Goal: Browse casually: Explore the website without a specific task or goal

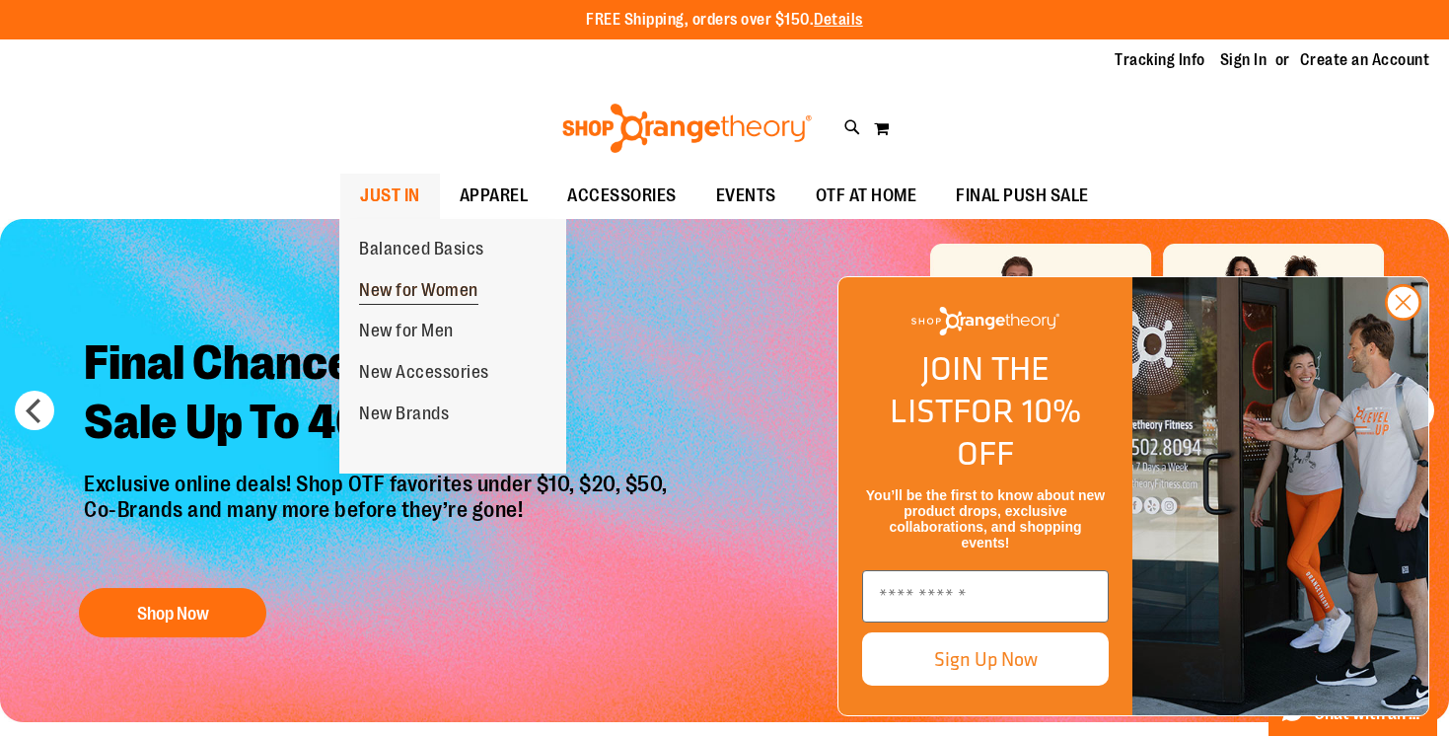
click at [401, 287] on span "New for Women" at bounding box center [418, 292] width 119 height 25
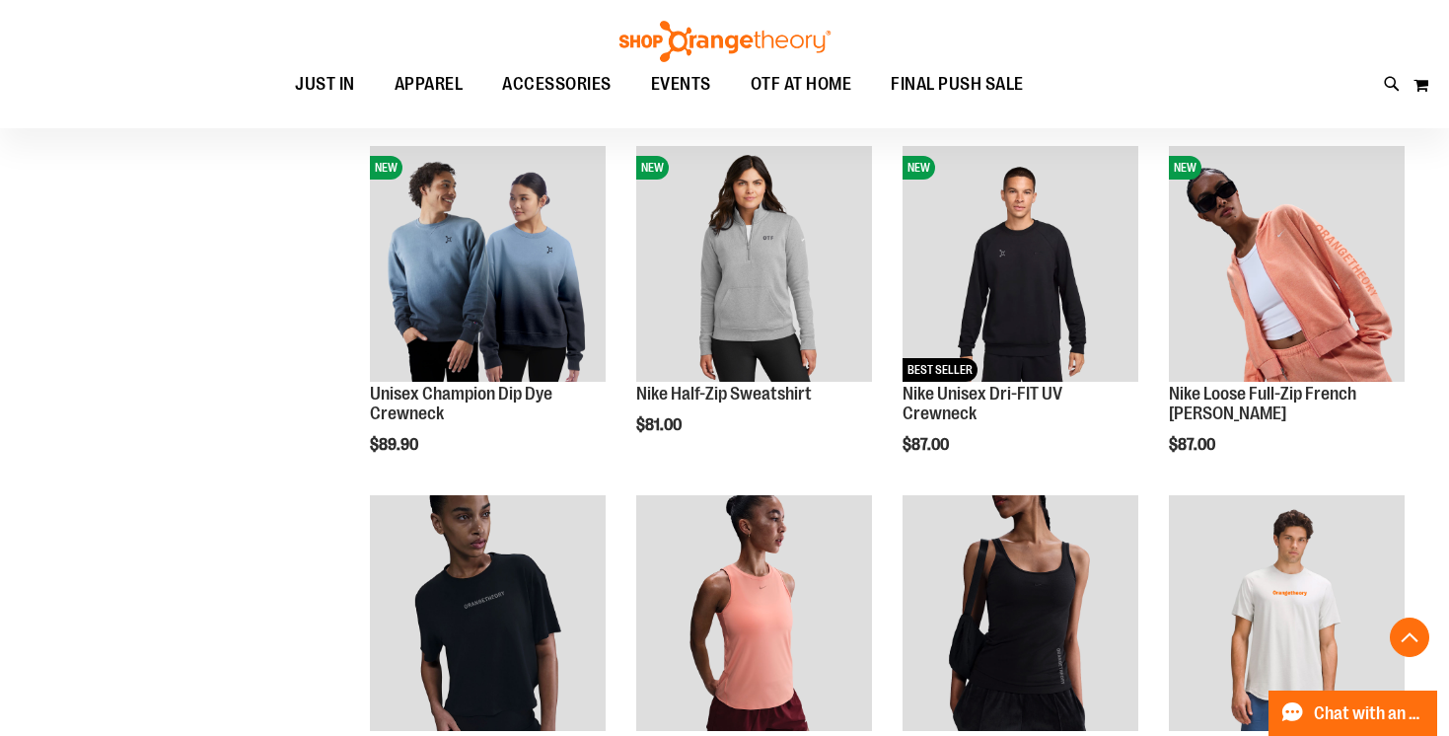
scroll to position [976, 0]
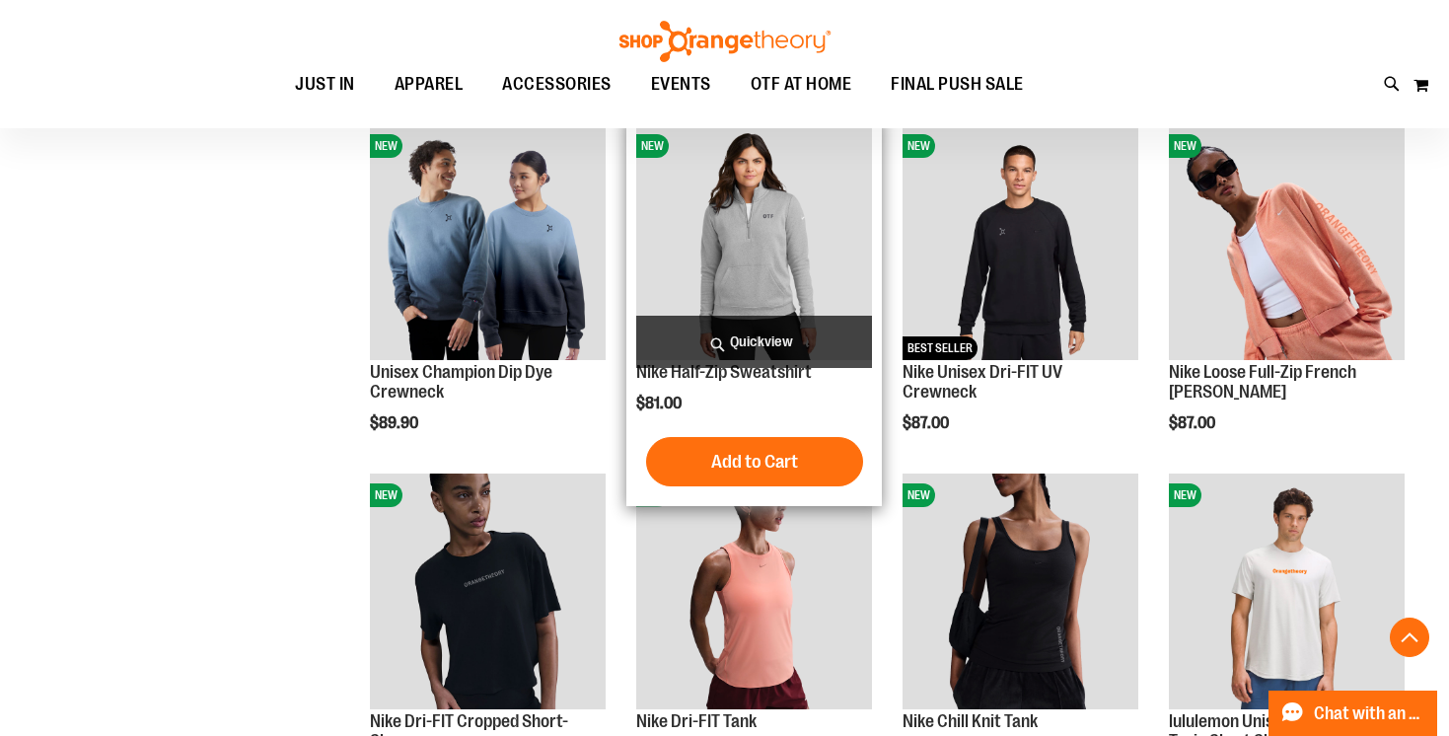
click at [748, 217] on img "product" at bounding box center [754, 242] width 236 height 236
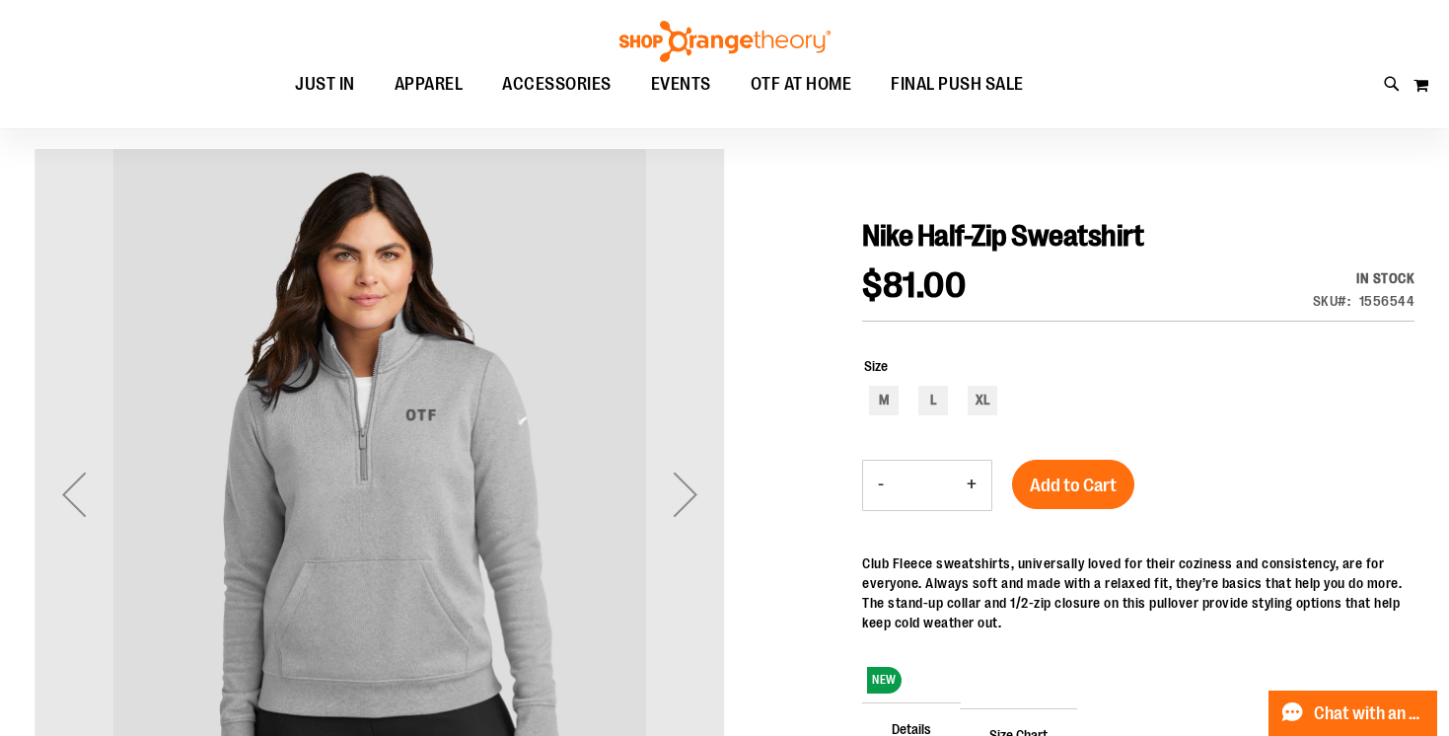
scroll to position [213, 0]
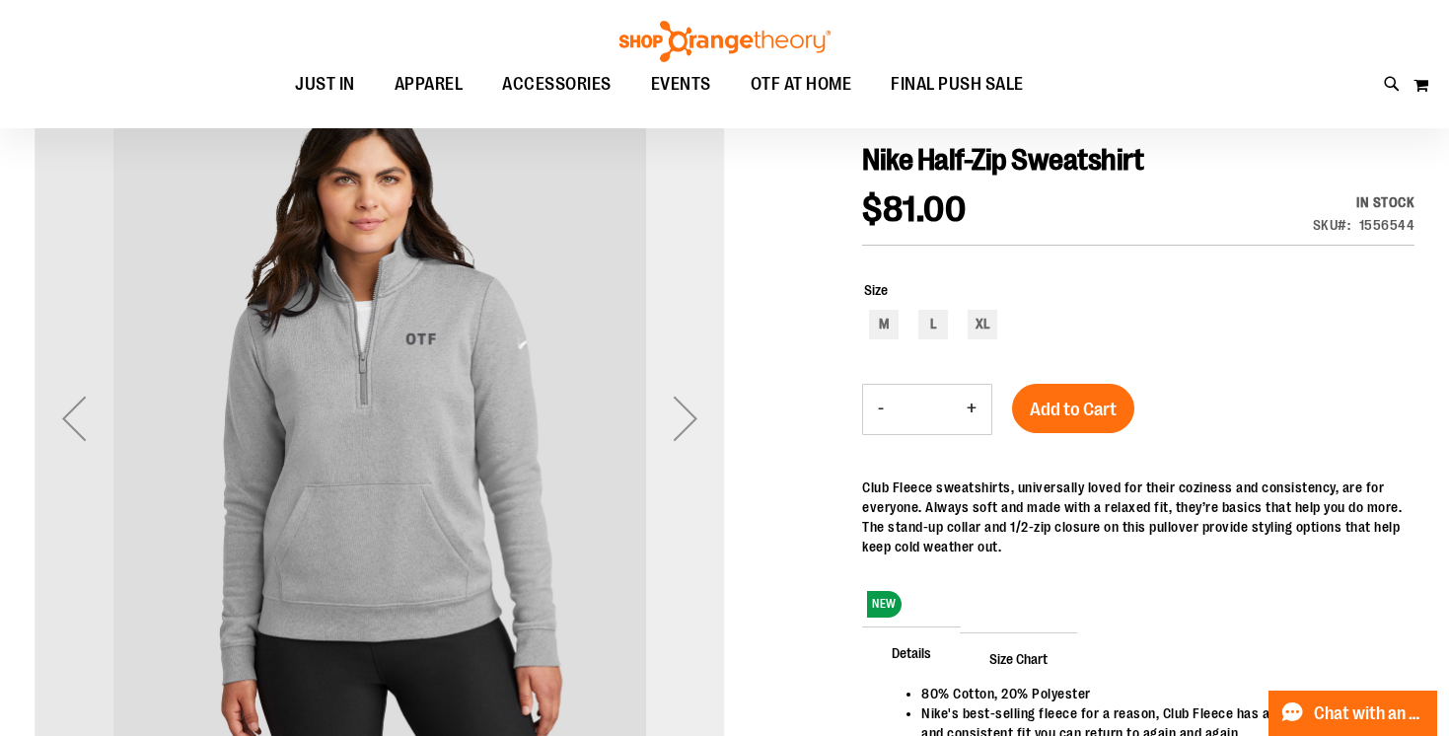
click at [678, 407] on div "Next" at bounding box center [685, 418] width 79 height 79
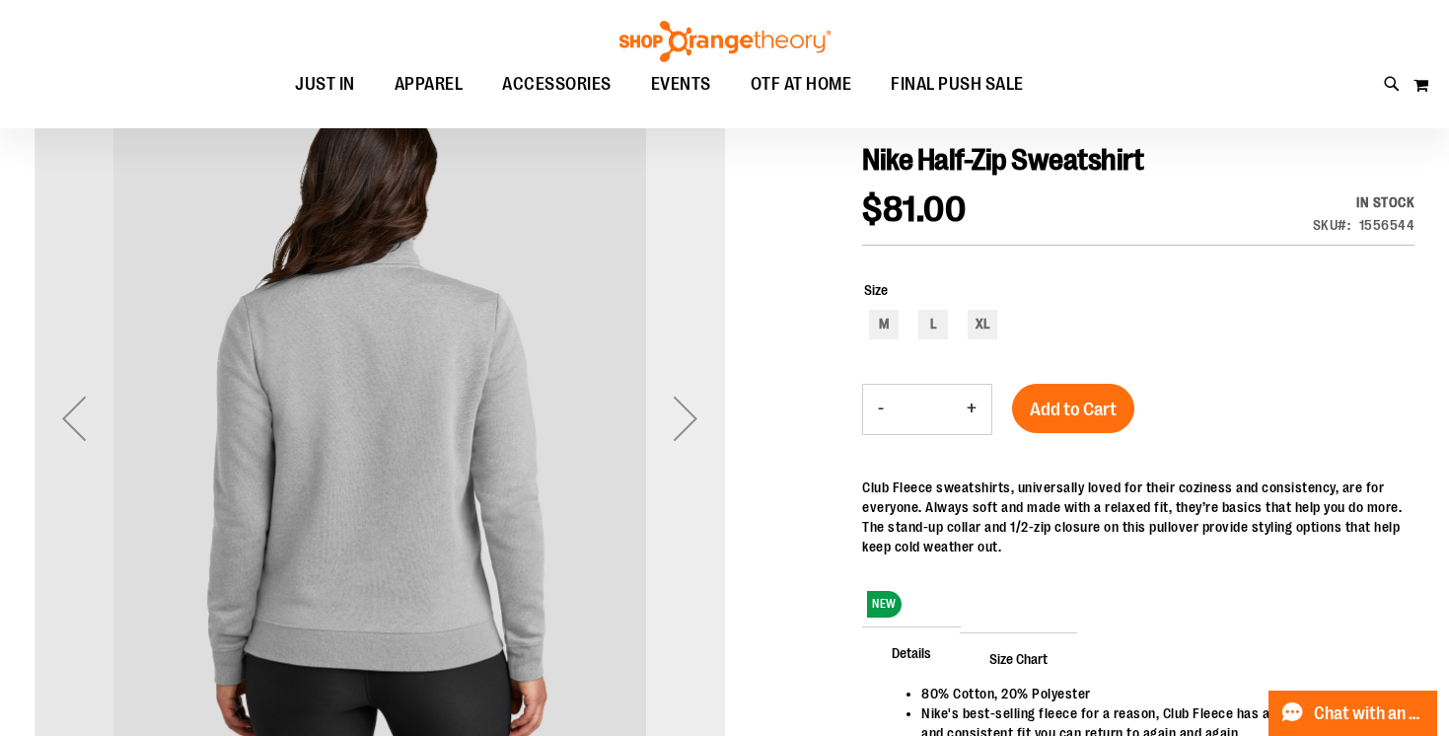
click at [678, 407] on div "Next" at bounding box center [685, 418] width 79 height 79
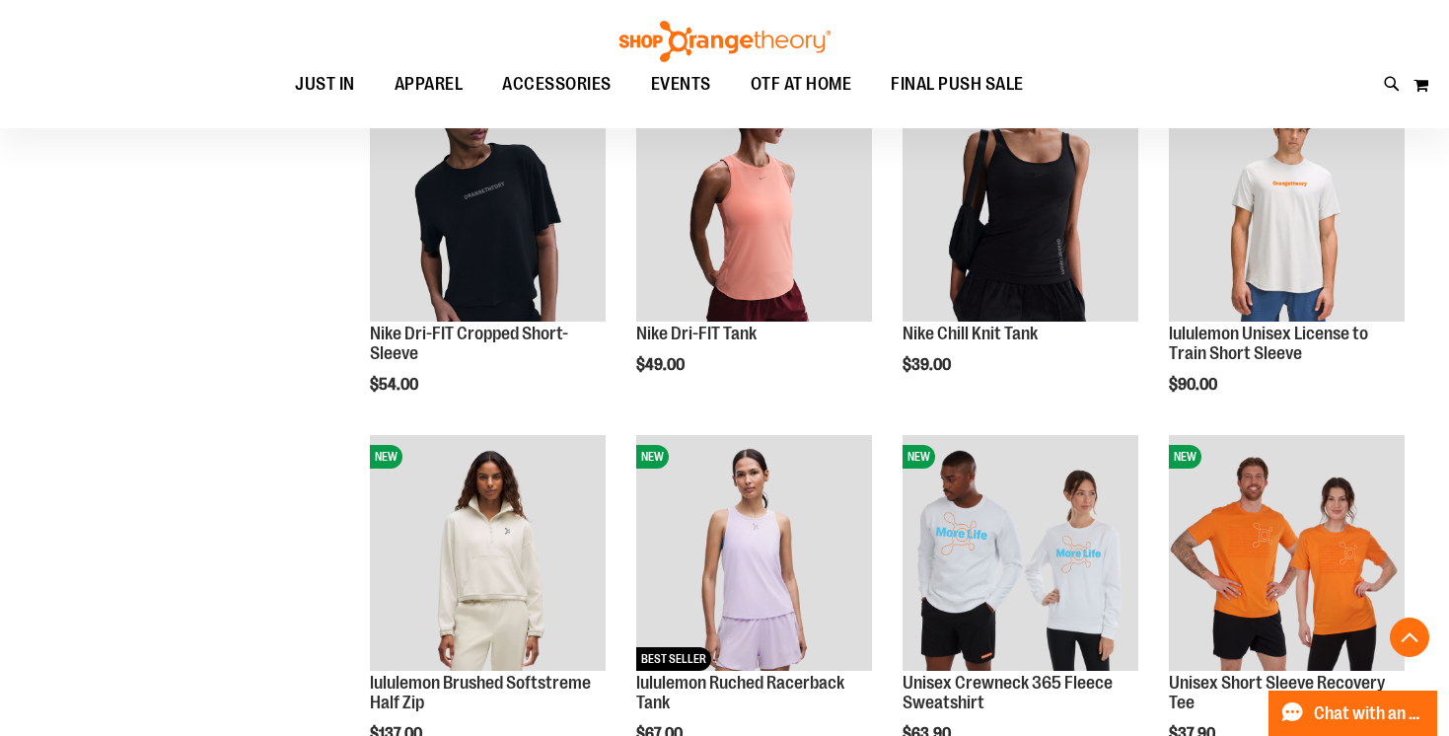
scroll to position [1479, 0]
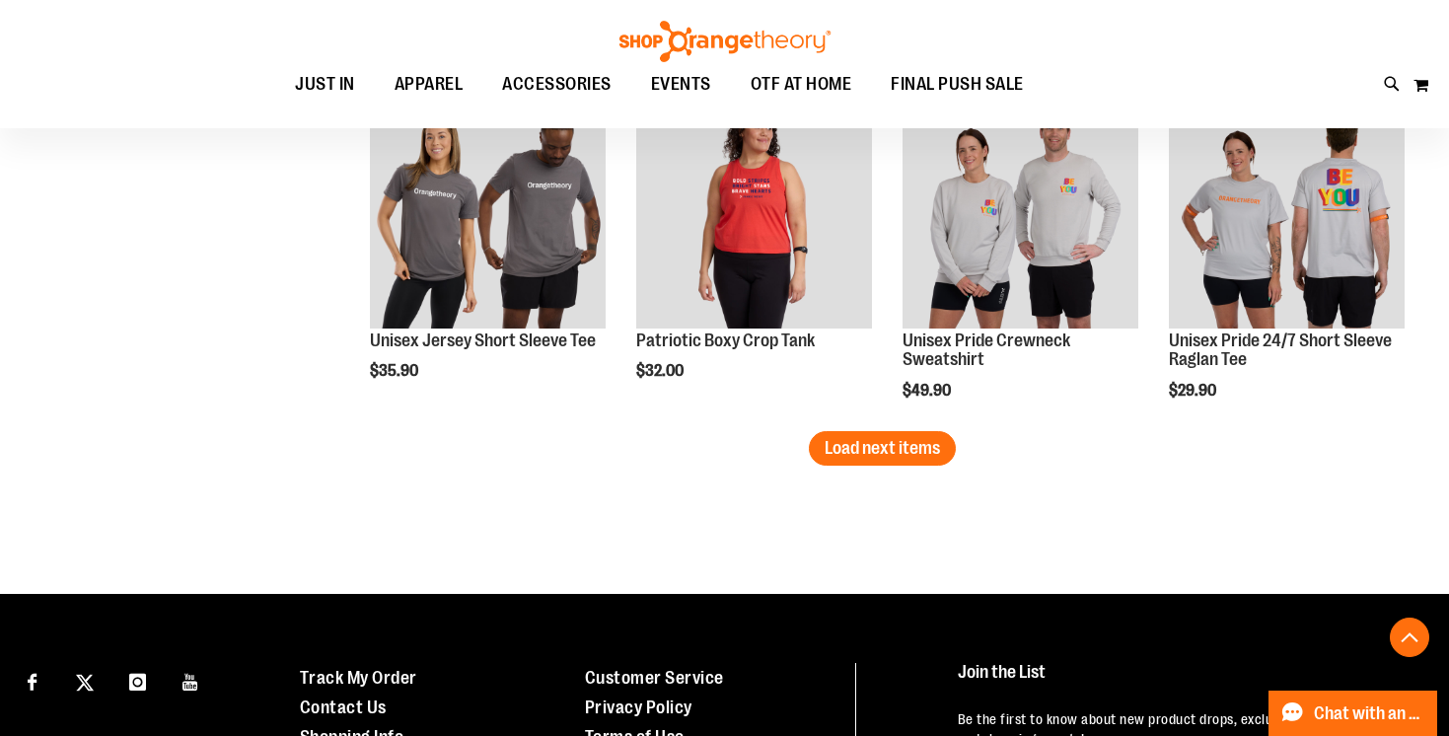
scroll to position [3120, 0]
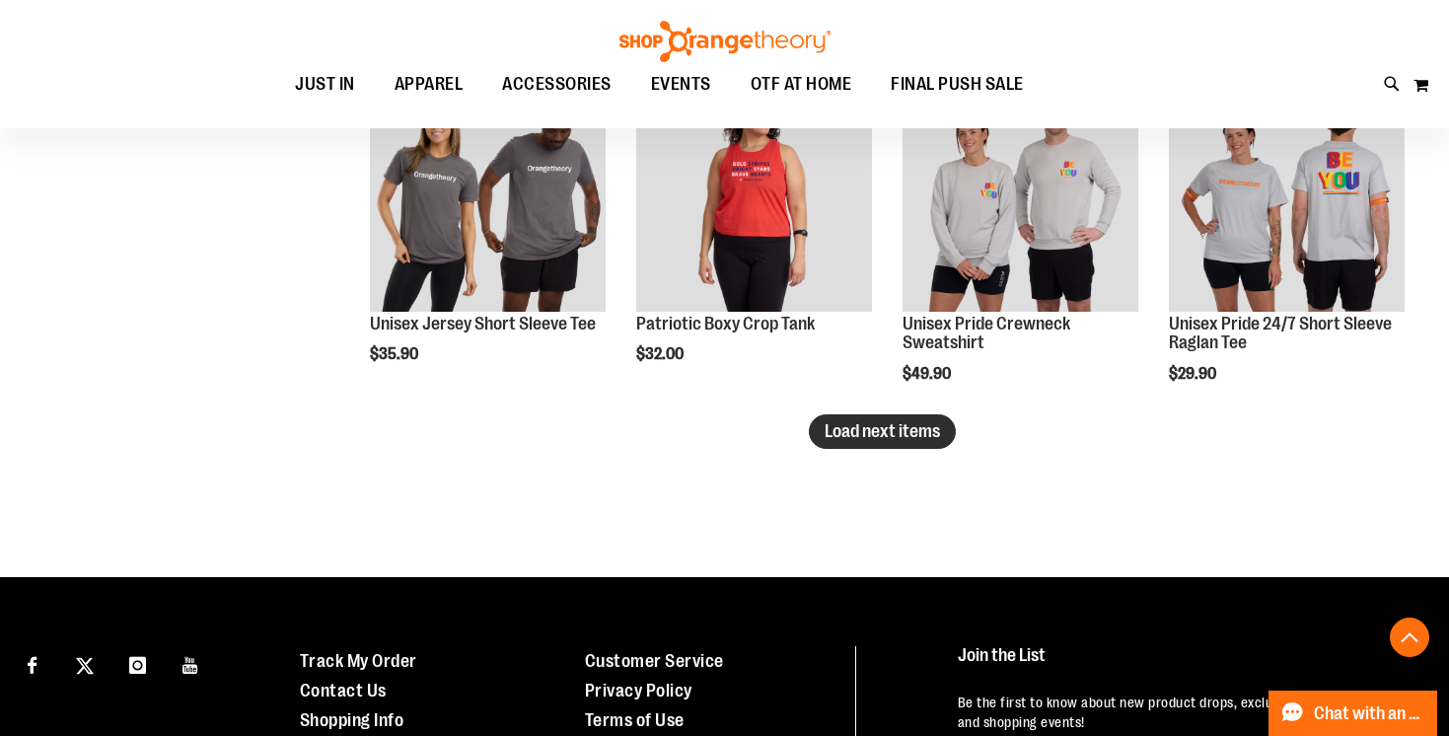
click at [894, 434] on span "Load next items" at bounding box center [882, 431] width 115 height 20
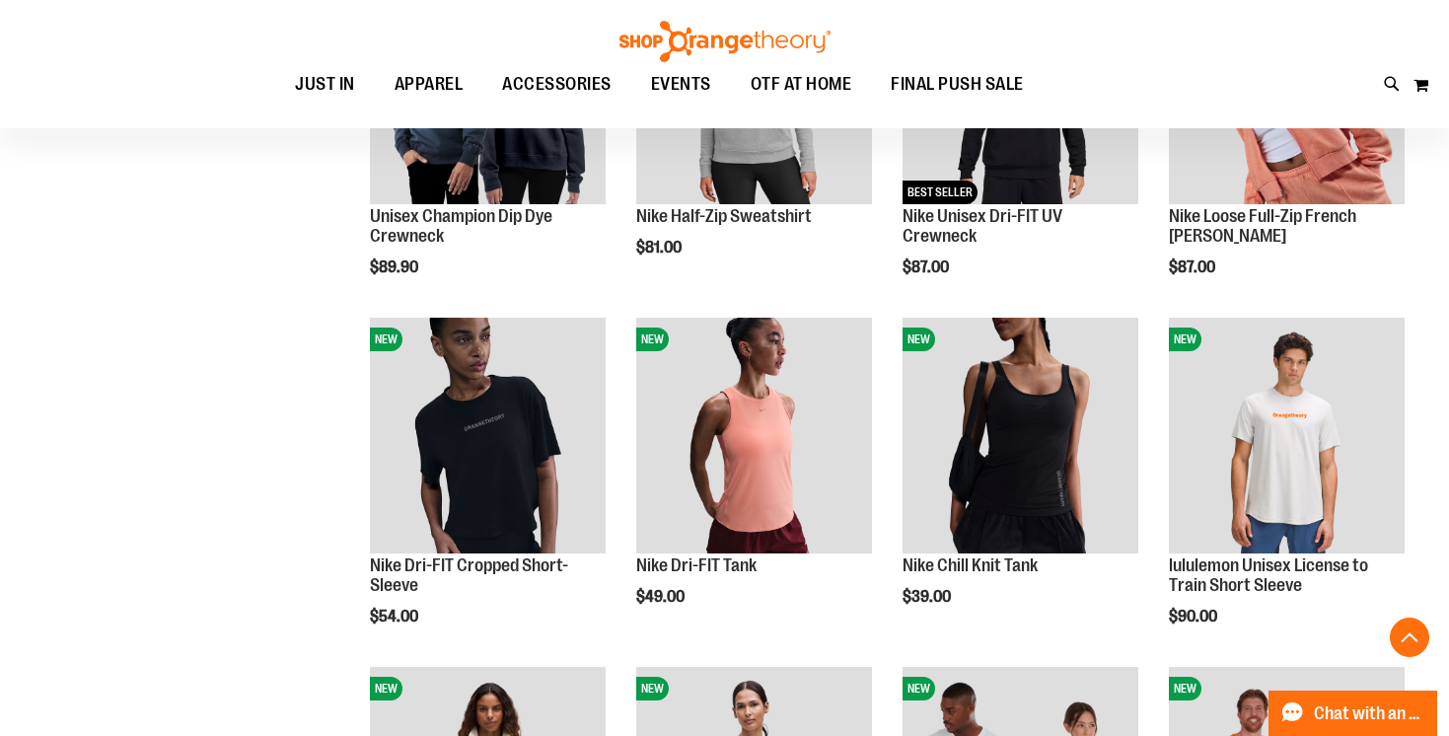
scroll to position [802, 0]
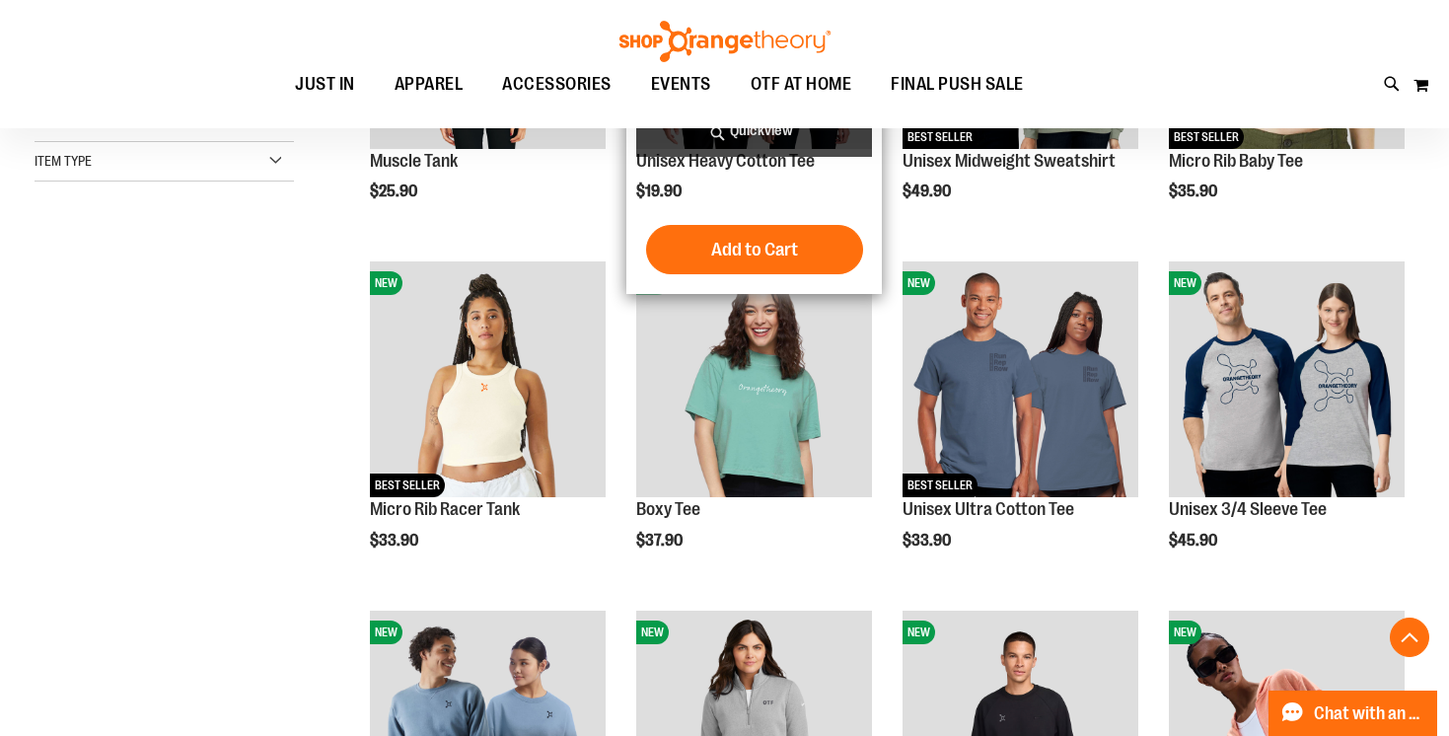
scroll to position [594, 0]
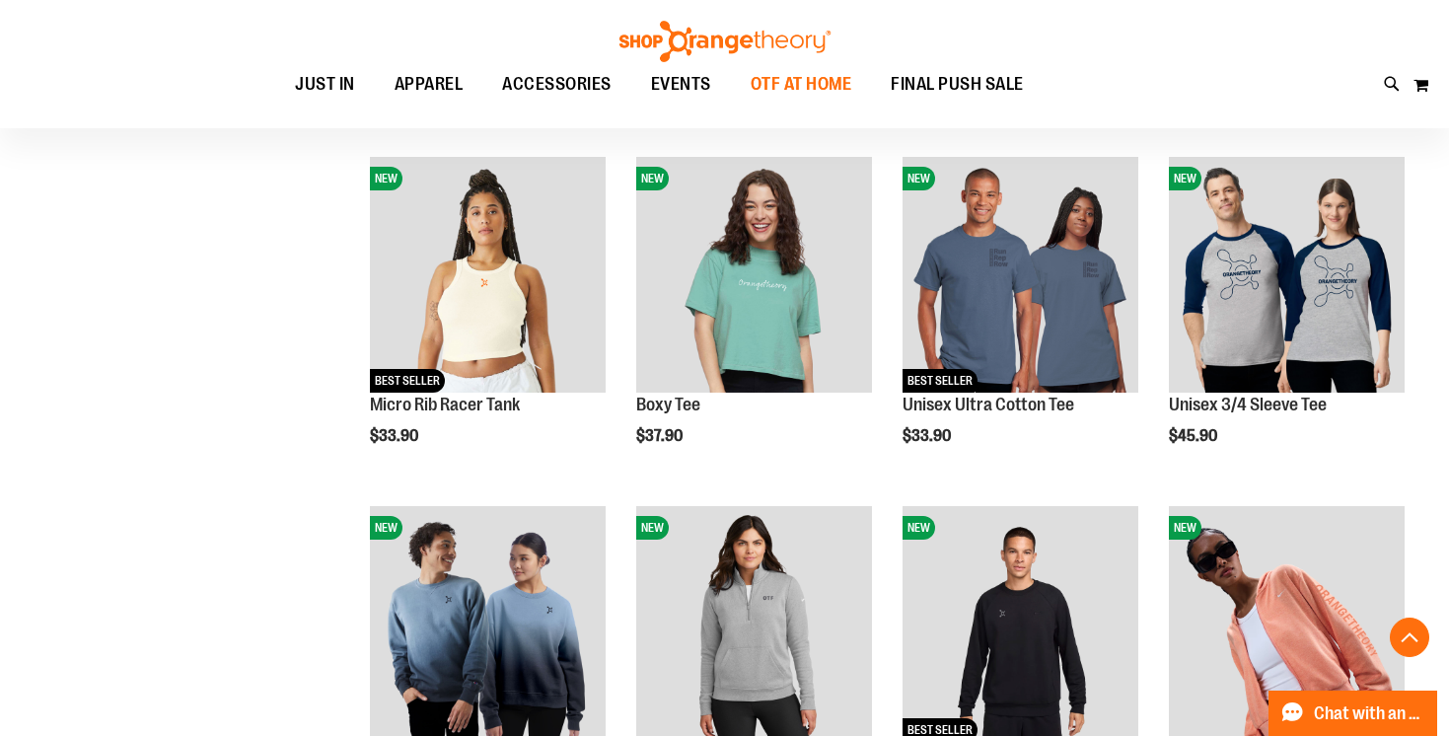
click at [807, 88] on span "OTF AT HOME" at bounding box center [802, 84] width 102 height 44
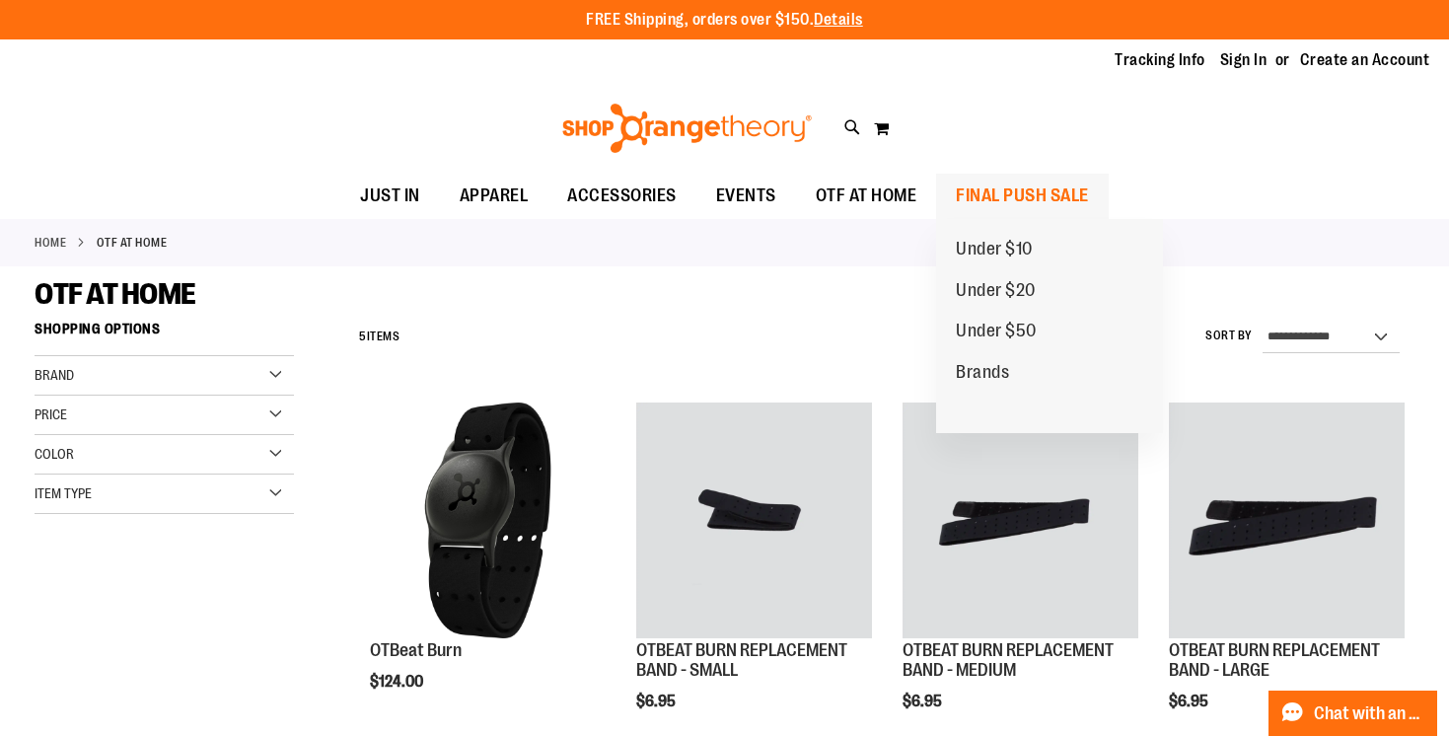
click at [1000, 195] on span "FINAL PUSH SALE" at bounding box center [1022, 196] width 133 height 44
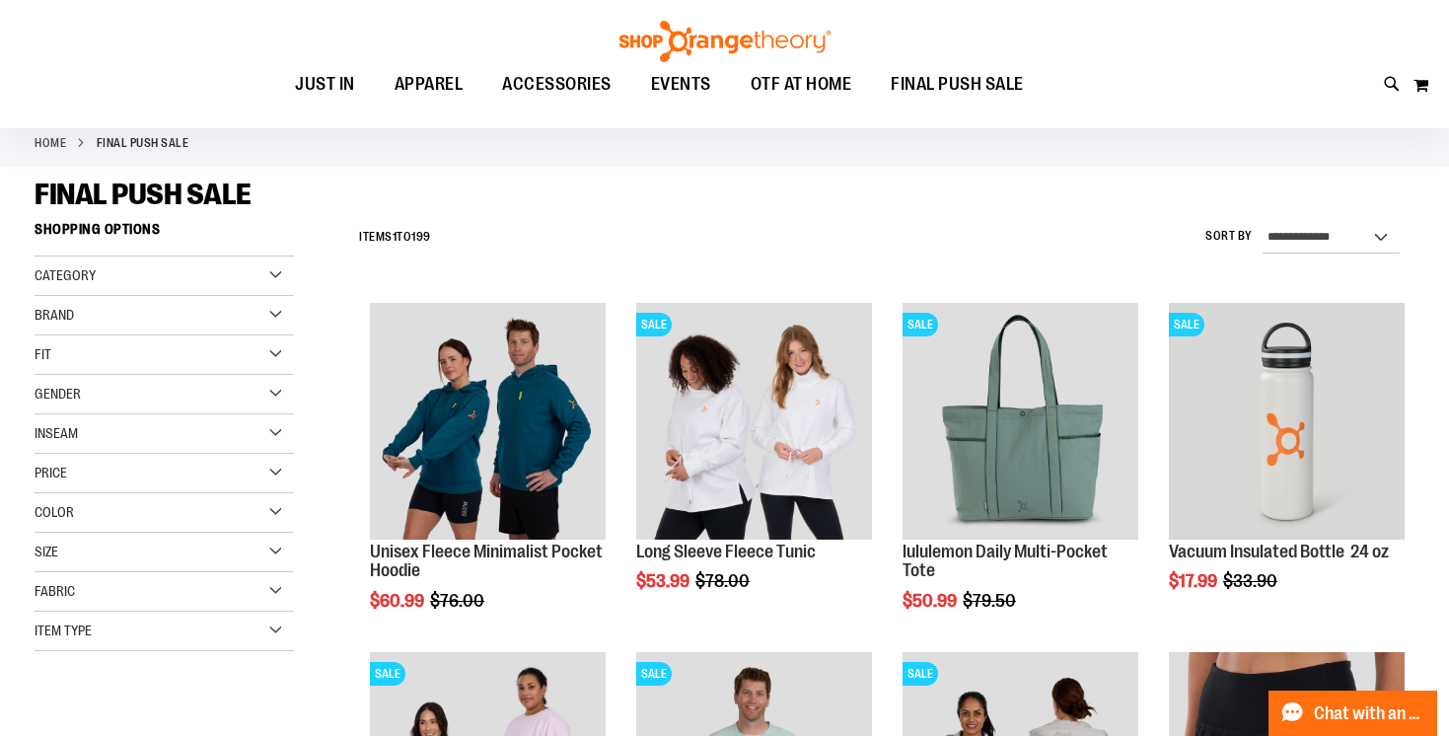
scroll to position [267, 0]
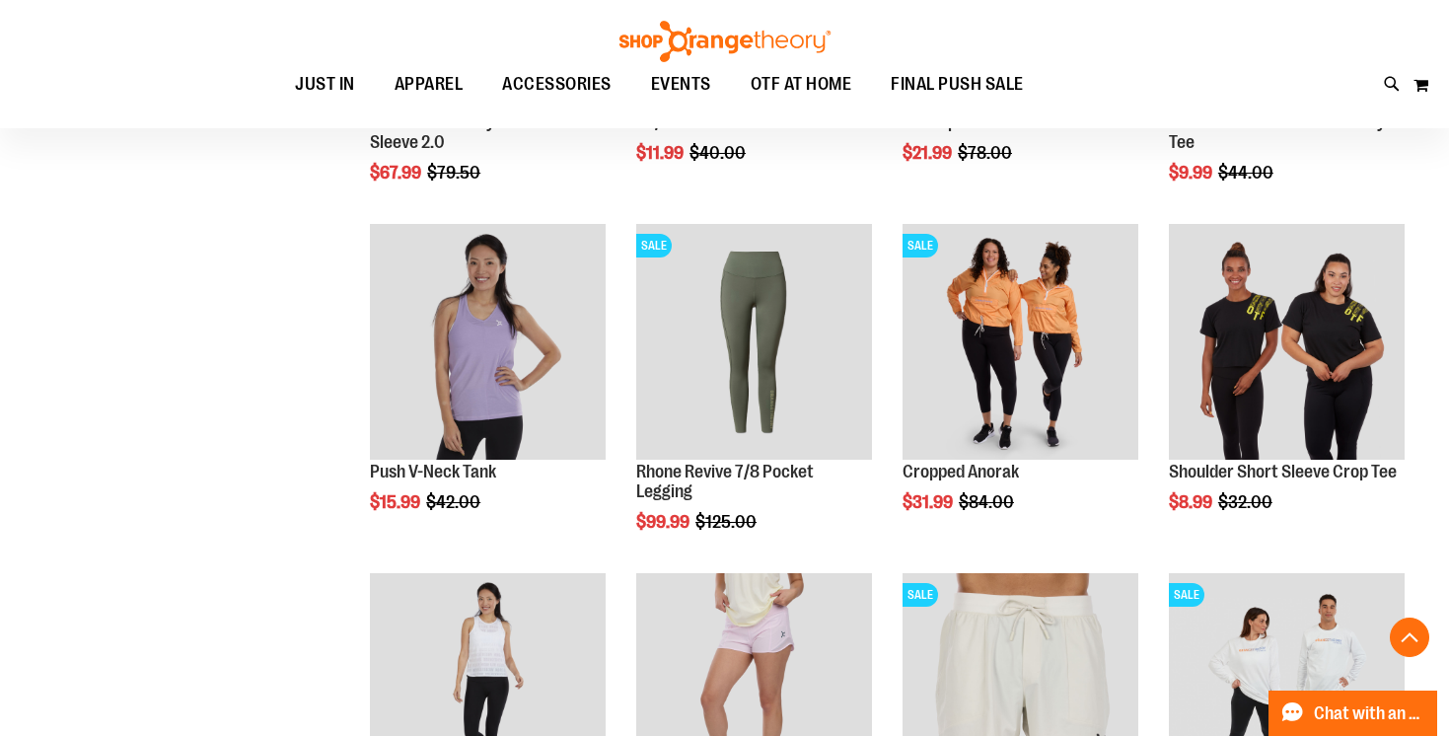
scroll to position [1517, 0]
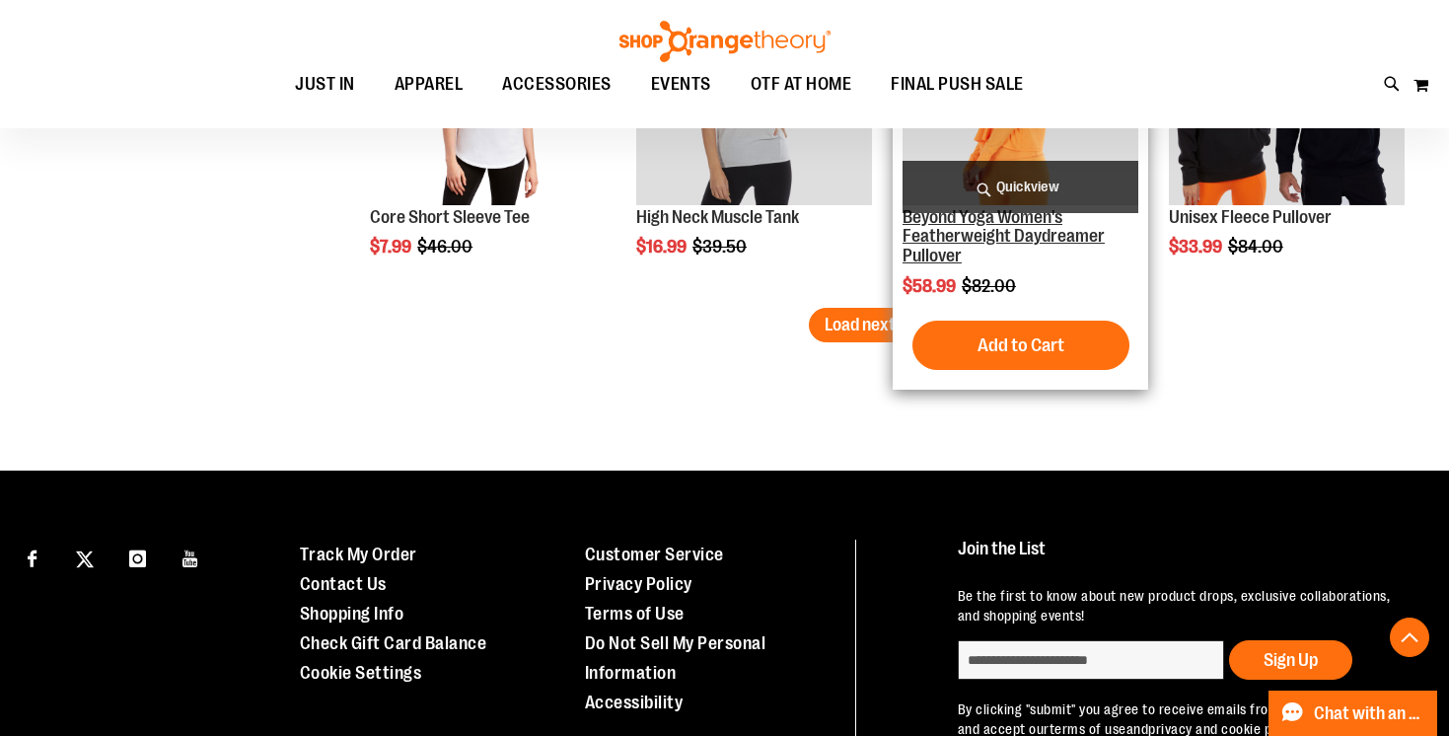
scroll to position [3230, 0]
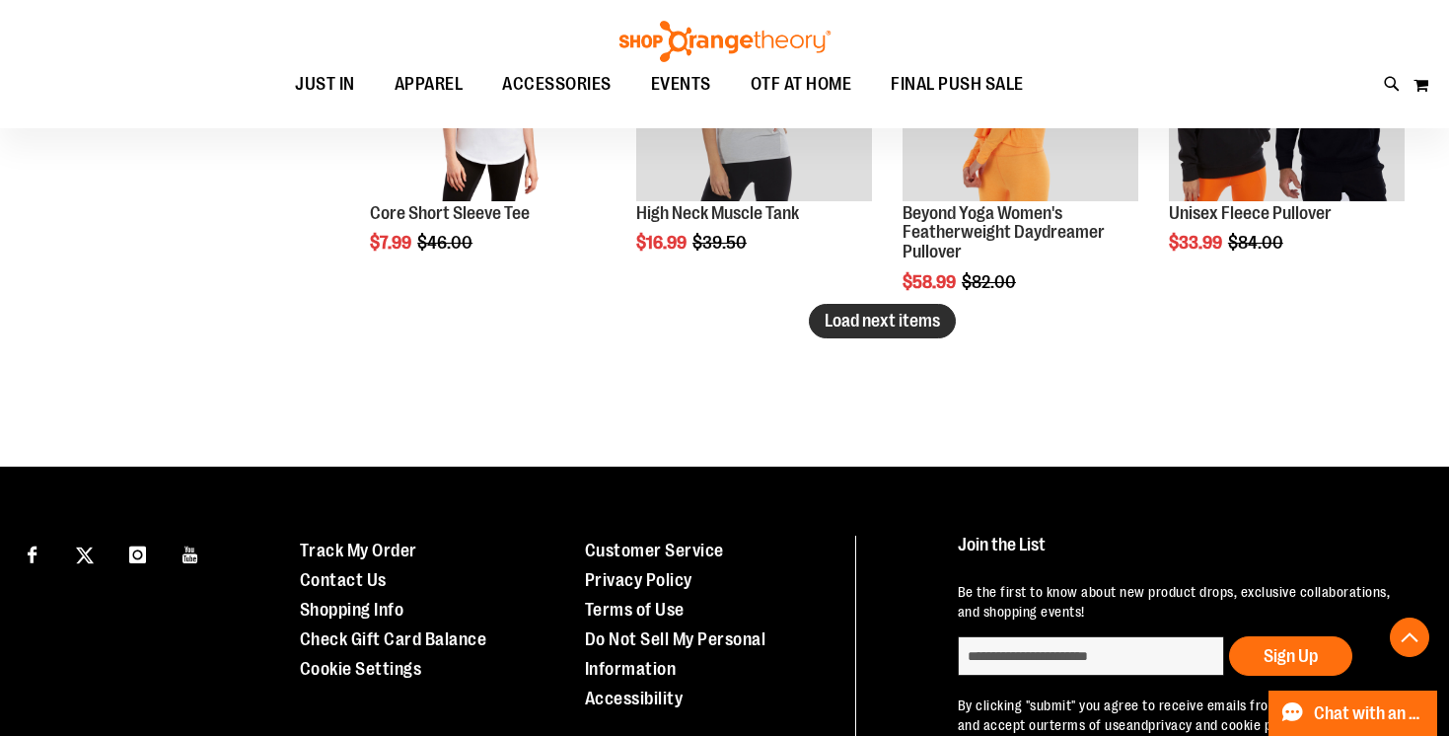
click at [849, 323] on span "Load next items" at bounding box center [882, 321] width 115 height 20
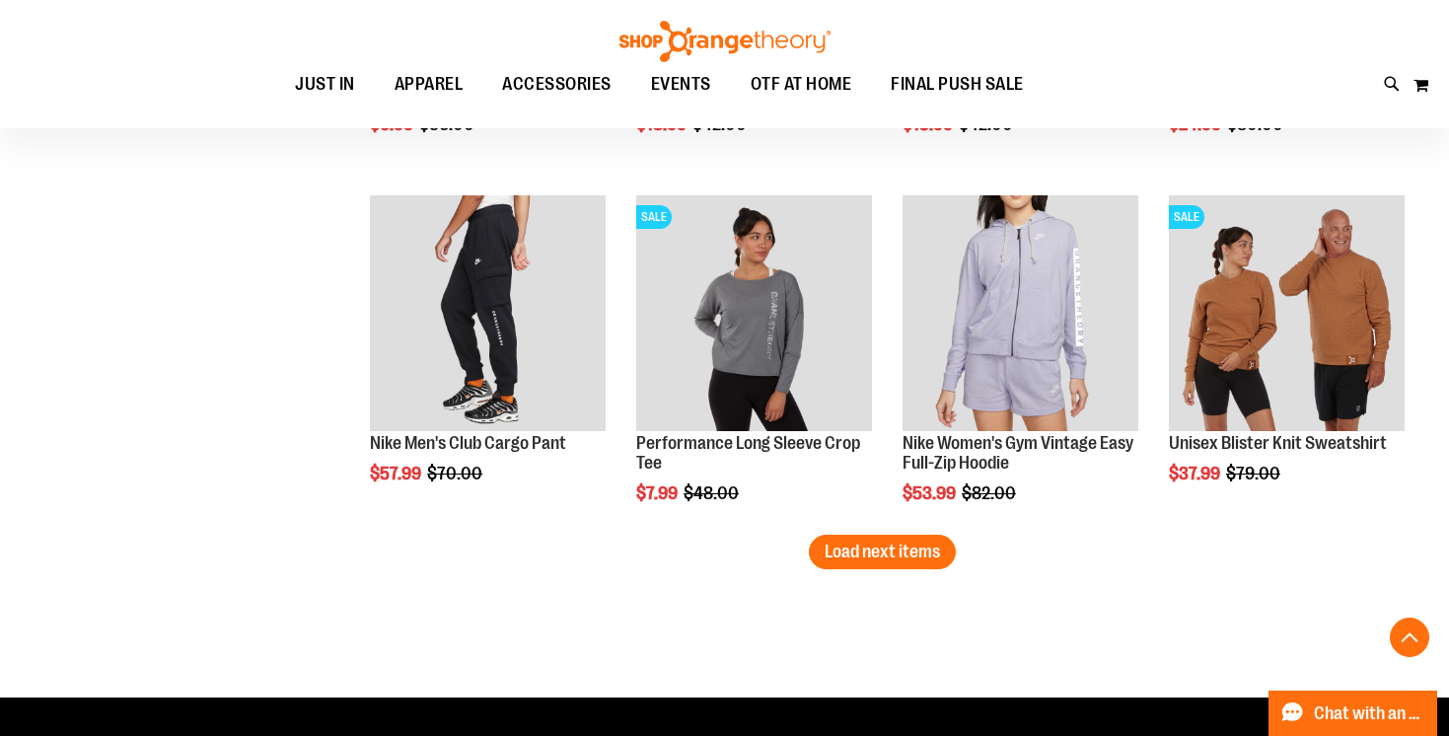
scroll to position [4281, 0]
